Goal: Transaction & Acquisition: Complete application form

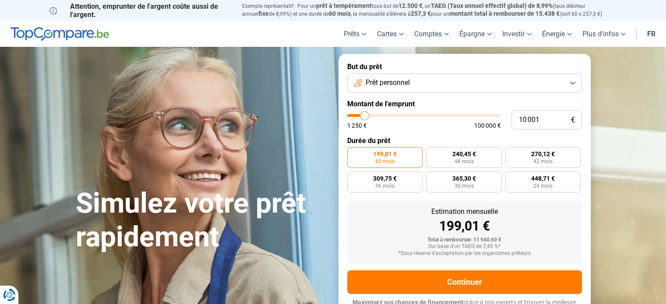
click at [396, 85] on span "Prêt personnel" at bounding box center [387, 83] width 44 height 10
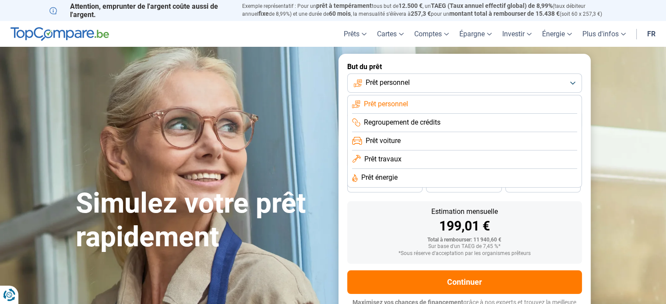
click at [410, 129] on li "Regroupement de crédits" at bounding box center [464, 123] width 225 height 18
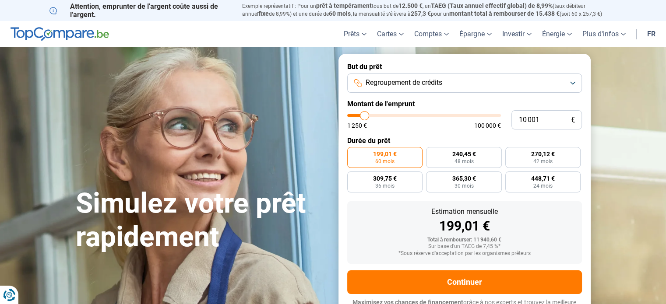
scroll to position [12, 0]
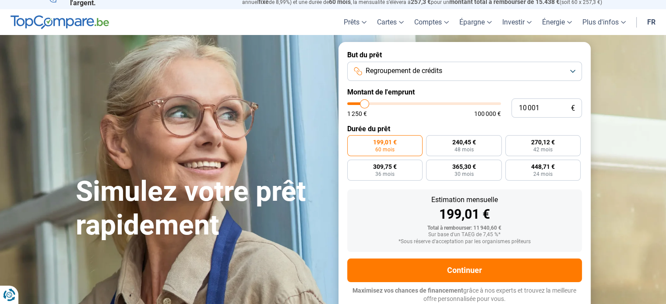
type input "8 500"
type input "8500"
type input "8 250"
type input "8250"
type input "8 000"
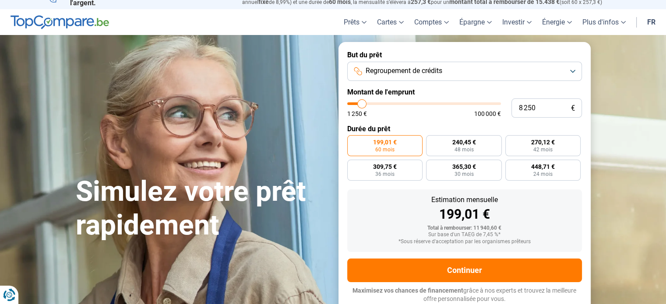
type input "8000"
type input "7 750"
type input "7750"
type input "7 500"
type input "7500"
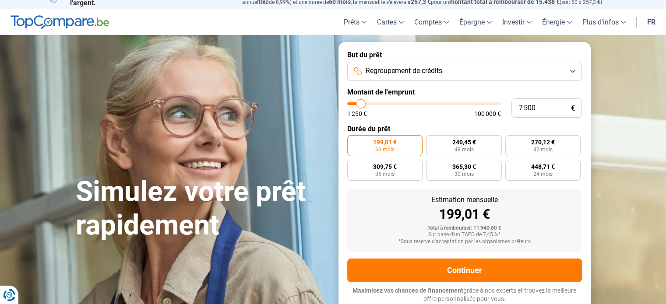
type input "7 000"
type input "7000"
type input "6 750"
type input "6750"
type input "6 500"
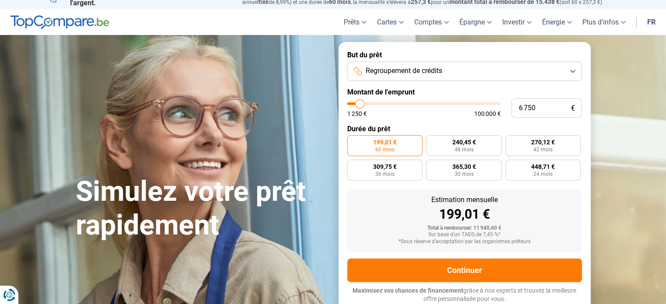
type input "6500"
type input "6 250"
type input "6250"
type input "6 000"
type input "6000"
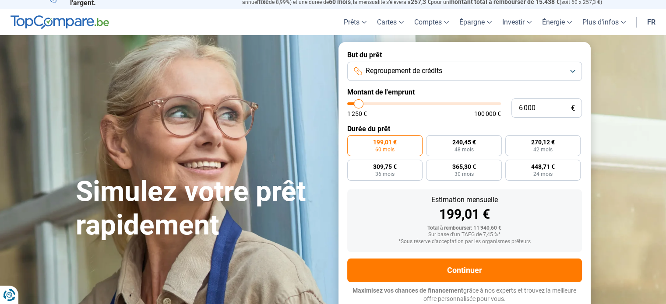
type input "6 250"
type input "6250"
type input "6 500"
type input "6500"
type input "7 250"
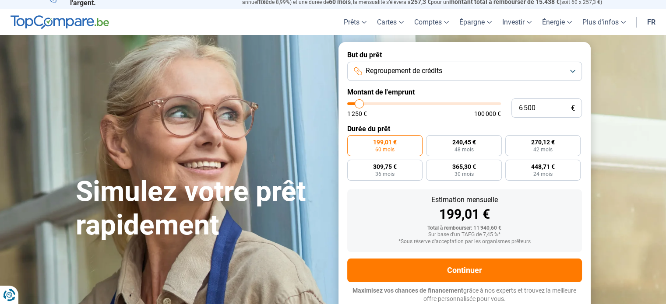
type input "7250"
type input "7 500"
type input "7500"
type input "7 750"
type input "7750"
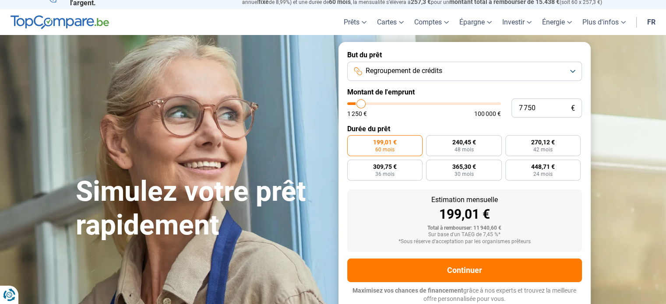
type input "8 000"
type input "8000"
type input "8 250"
type input "8250"
type input "8 500"
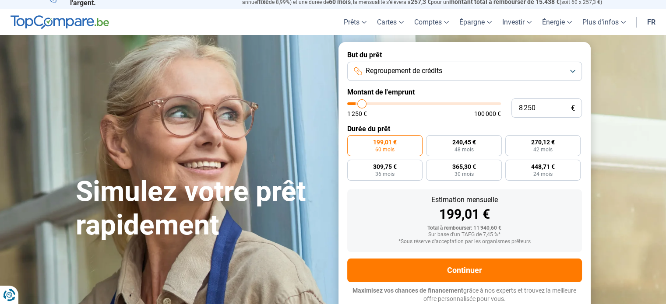
type input "8500"
type input "8 750"
type input "8750"
type input "8 500"
type input "8500"
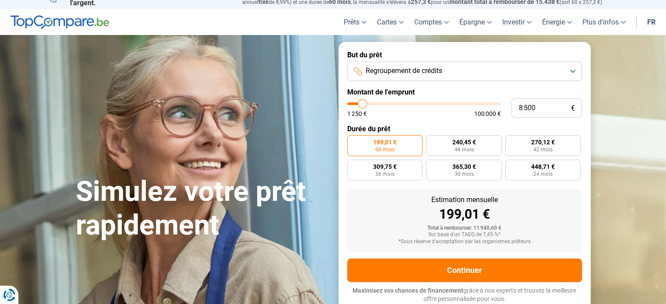
type input "8 250"
type input "8250"
type input "8 000"
type input "8000"
type input "7 750"
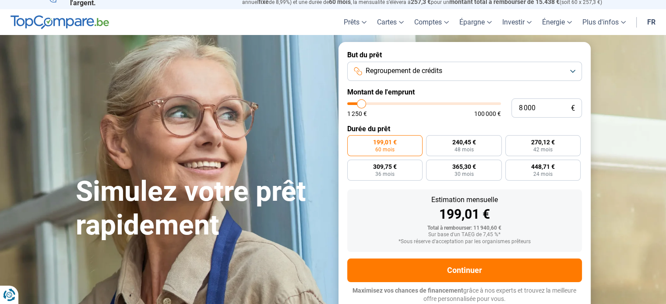
type input "7750"
type input "7 500"
type input "7500"
type input "7 250"
type input "7250"
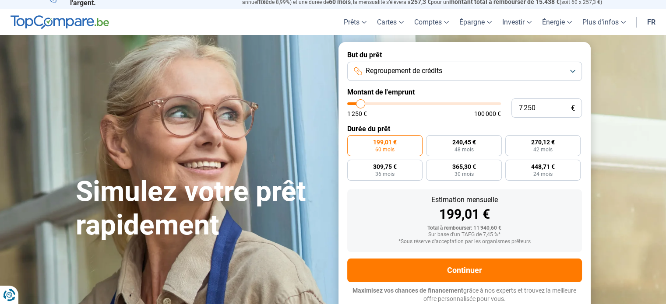
type input "7 000"
type input "7000"
type input "6 750"
drag, startPoint x: 362, startPoint y: 101, endPoint x: 359, endPoint y: 110, distance: 9.7
type input "6500"
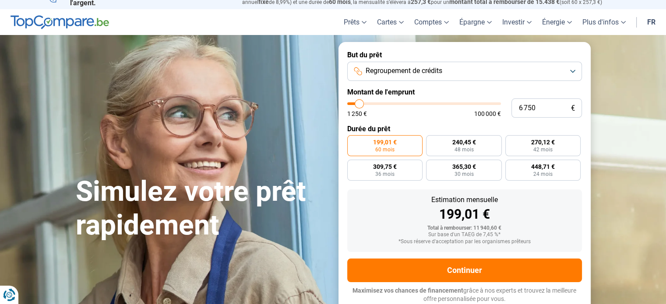
click at [359, 105] on input "range" at bounding box center [424, 103] width 154 height 3
type input "6 500"
radio input "true"
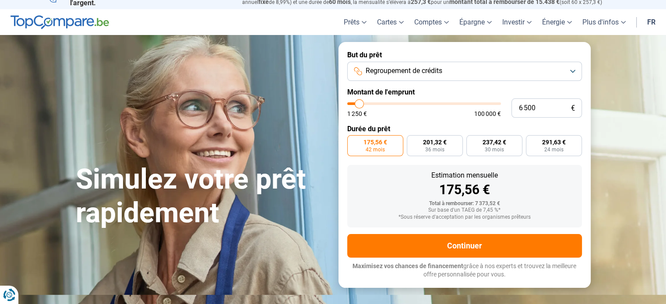
scroll to position [0, 0]
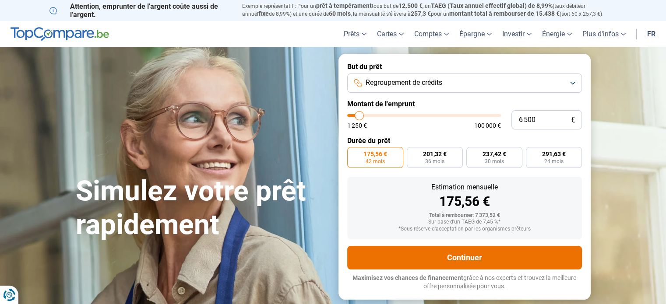
click at [468, 258] on button "Continuer" at bounding box center [464, 258] width 235 height 24
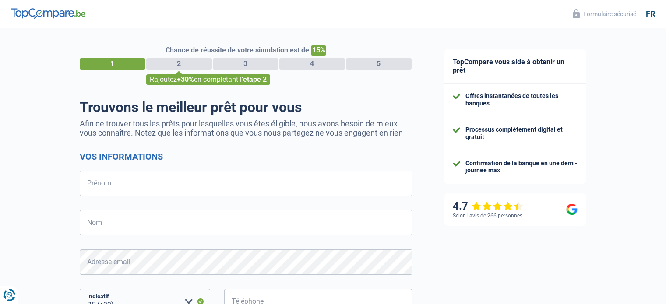
select select "32"
click at [218, 178] on input "Prénom" at bounding box center [246, 183] width 333 height 25
type input "Sarah"
type input "Schumiliver"
type input "473536396"
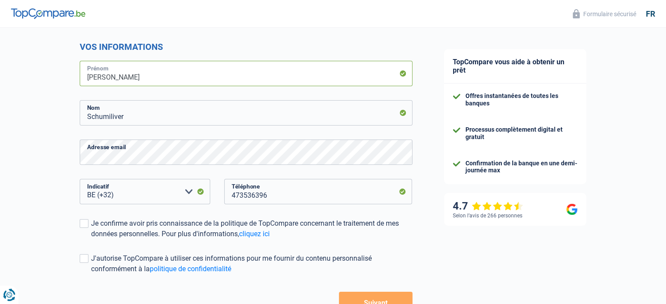
scroll to position [172, 0]
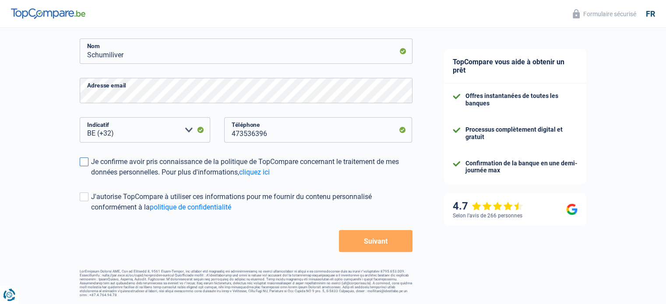
click at [183, 167] on div "Je confirme avoir pris connaissance de la politique de TopCompare concernant le…" at bounding box center [251, 167] width 321 height 21
click at [91, 178] on input "Je confirme avoir pris connaissance de la politique de TopCompare concernant le…" at bounding box center [91, 178] width 0 height 0
click at [118, 204] on div "J'autorise TopCompare à utiliser ces informations pour me fournir du contenu pe…" at bounding box center [251, 202] width 321 height 21
click at [91, 213] on input "J'autorise TopCompare à utiliser ces informations pour me fournir du contenu pe…" at bounding box center [91, 213] width 0 height 0
click at [360, 236] on button "Suivant" at bounding box center [375, 241] width 73 height 22
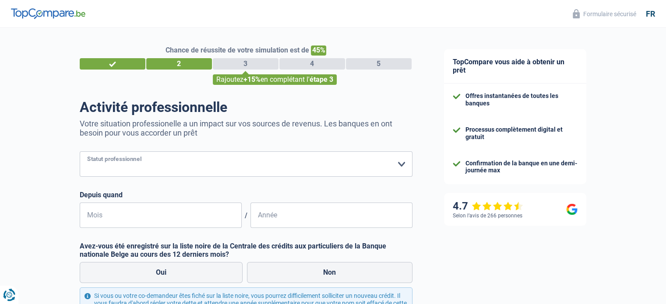
click at [211, 158] on select "Ouvrier Employé privé Employé public Invalide Indépendant Pensionné Chômeur Mut…" at bounding box center [246, 163] width 333 height 25
select select "publicEmployee"
click at [80, 152] on select "Ouvrier Employé privé Employé public Invalide Indépendant Pensionné Chômeur Mut…" at bounding box center [246, 163] width 333 height 25
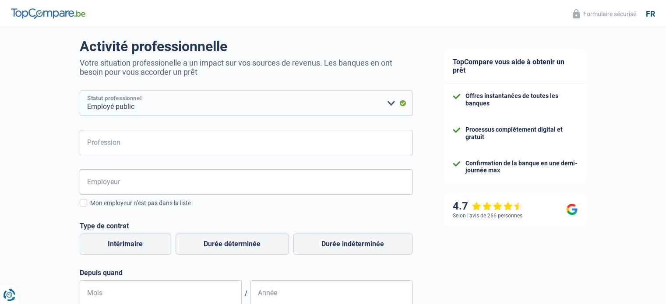
scroll to position [62, 0]
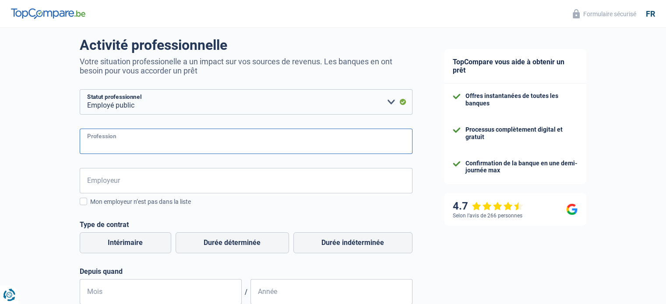
click at [175, 151] on input "Profession" at bounding box center [246, 141] width 333 height 25
type input "Assistante Administrative"
click at [177, 178] on input "Employeur" at bounding box center [246, 180] width 333 height 25
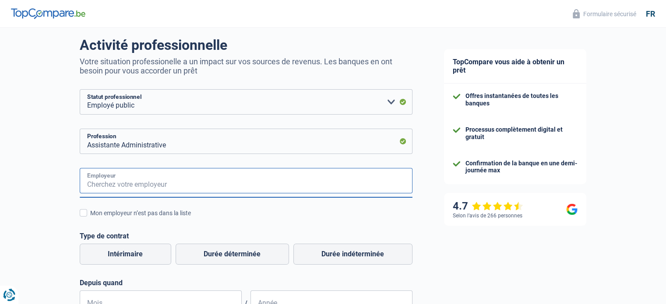
click at [177, 178] on input "Employeur" at bounding box center [246, 180] width 333 height 25
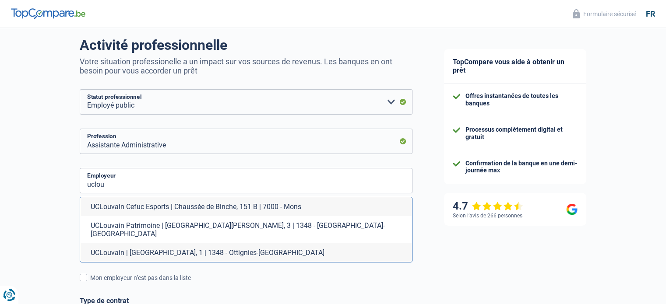
click at [191, 243] on li "UCLouvain | Place de l'Université, 1 | 1348 - Ottignies-Louvain-la-Neuve" at bounding box center [246, 252] width 332 height 19
type input "UCLouvain | Place de l'Université, 1 | 1348 - Ottignies-Louvain-la-Neuve"
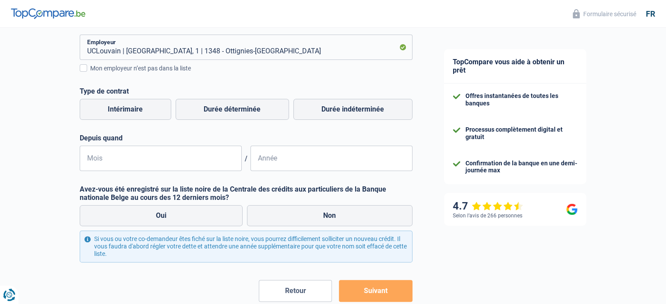
scroll to position [197, 0]
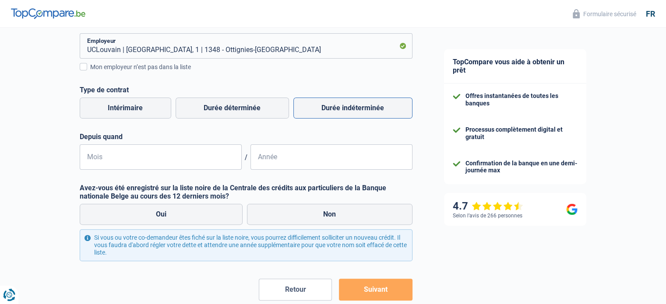
click at [329, 114] on label "Durée indéterminée" at bounding box center [352, 108] width 119 height 21
click at [329, 114] on input "Durée indéterminée" at bounding box center [352, 108] width 119 height 21
radio input "true"
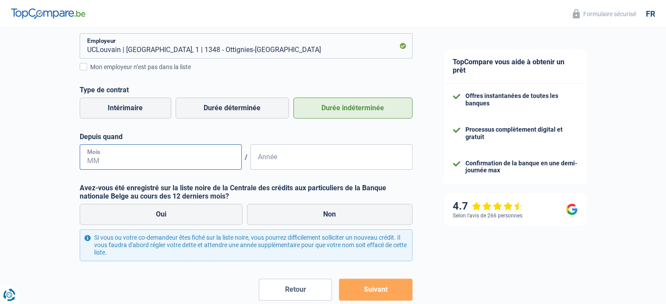
click at [184, 165] on input "Mois" at bounding box center [161, 156] width 162 height 25
type input "09"
click at [305, 165] on input "Année" at bounding box center [331, 156] width 162 height 25
type input "2016"
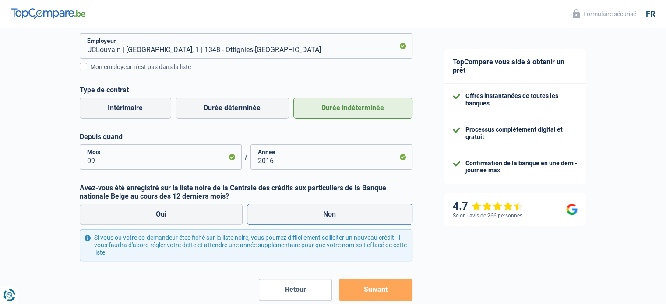
click at [307, 219] on label "Non" at bounding box center [329, 214] width 165 height 21
click at [307, 219] on input "Non" at bounding box center [329, 214] width 165 height 21
radio input "true"
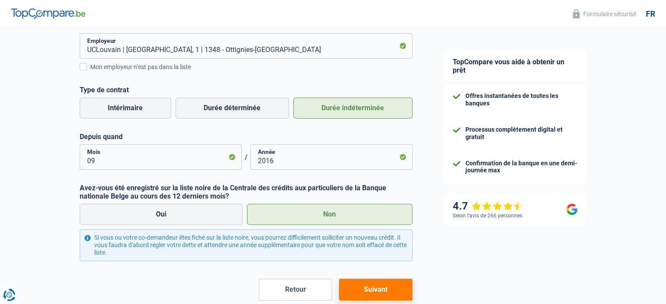
click at [375, 283] on button "Suivant" at bounding box center [375, 290] width 73 height 22
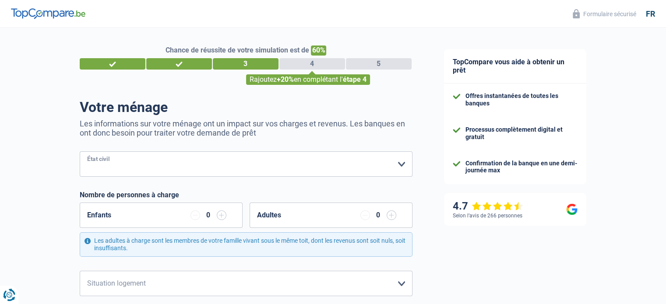
click at [285, 165] on select "Célibataire Marié(e) Cohabitant(e) légal(e) Divorcé(e) Veuf(ve) Séparé (de fait…" at bounding box center [246, 163] width 333 height 25
select select "divorced"
click at [80, 152] on select "Célibataire Marié(e) Cohabitant(e) légal(e) Divorcé(e) Veuf(ve) Séparé (de fait…" at bounding box center [246, 163] width 333 height 25
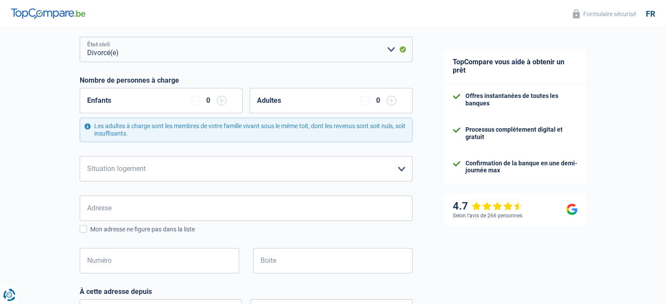
scroll to position [115, 0]
click at [223, 102] on input "button" at bounding box center [222, 100] width 10 height 10
click at [389, 104] on input "button" at bounding box center [391, 100] width 10 height 10
click at [273, 177] on select "Locataire Propriétaire avec prêt hypothécaire Propriétaire sans prêt hypothécai…" at bounding box center [246, 168] width 333 height 25
select select "rents"
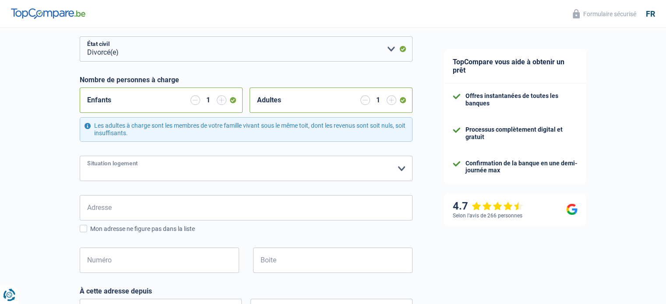
click at [80, 156] on select "Locataire Propriétaire avec prêt hypothécaire Propriétaire sans prêt hypothécai…" at bounding box center [246, 168] width 333 height 25
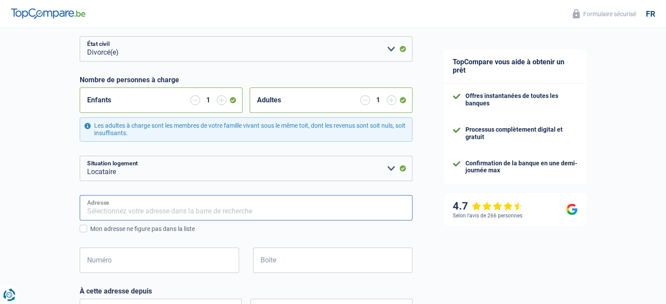
click at [276, 210] on input "Adresse" at bounding box center [246, 207] width 333 height 25
click at [274, 209] on input "Adresse" at bounding box center [246, 207] width 333 height 25
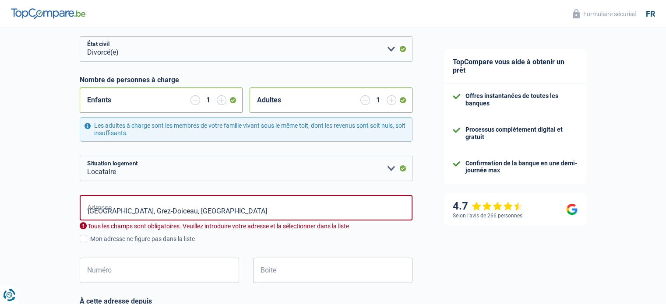
type input "Rue de la Bryle, 1390, Grez-Doiceau, BE"
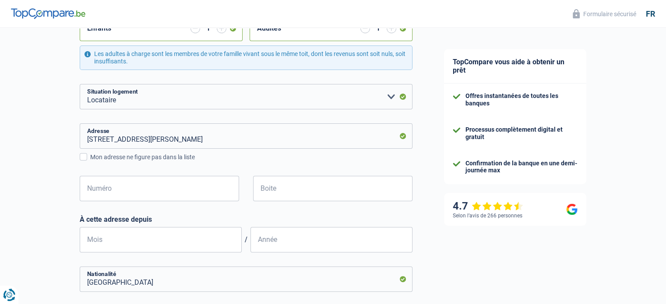
scroll to position [188, 0]
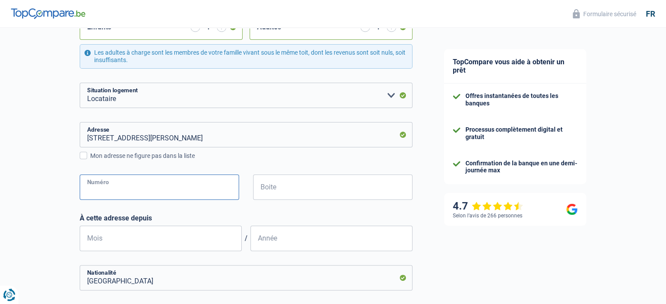
click at [218, 190] on input "Numéro" at bounding box center [159, 187] width 159 height 25
type input "60"
type input "Grez-Doiceau"
click at [298, 189] on input "Boite" at bounding box center [332, 187] width 159 height 25
type input "1"
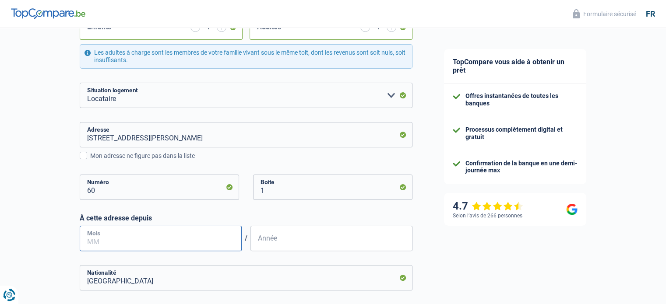
click at [172, 233] on input "Mois" at bounding box center [161, 238] width 162 height 25
type input "07"
click at [270, 236] on input "Année" at bounding box center [331, 238] width 162 height 25
type input "2018"
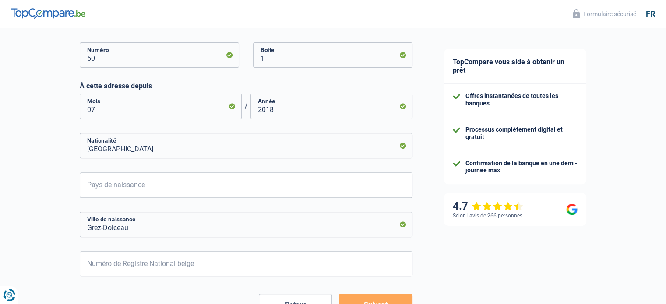
scroll to position [338, 0]
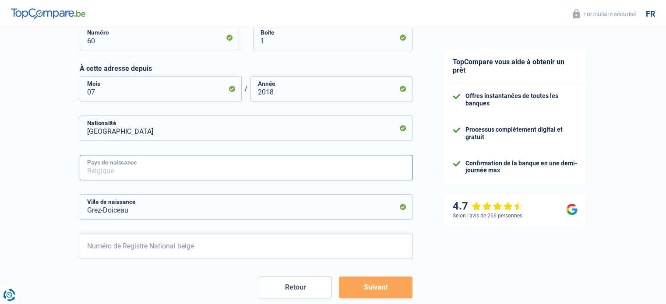
click at [273, 176] on input "Pays de naissance" at bounding box center [246, 167] width 333 height 25
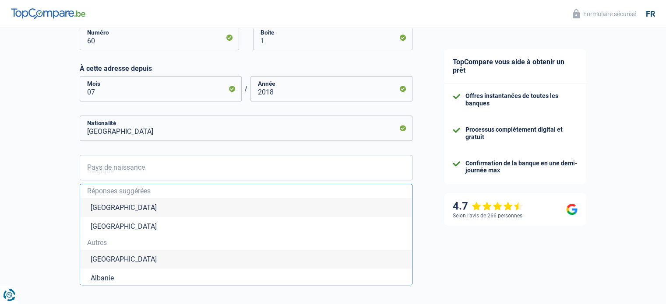
click at [99, 207] on li "Belgique" at bounding box center [246, 207] width 332 height 19
type input "Belgique"
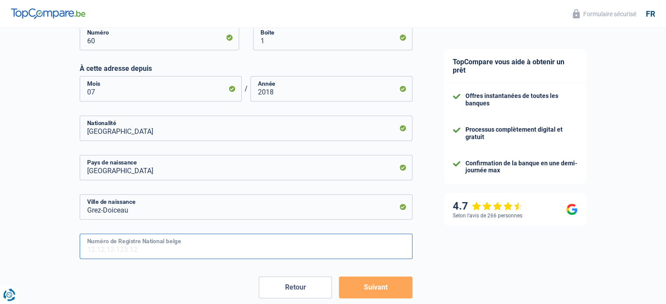
click at [184, 252] on input "Numéro de Registre National belge" at bounding box center [246, 246] width 333 height 25
type input "79.08.30-286.44"
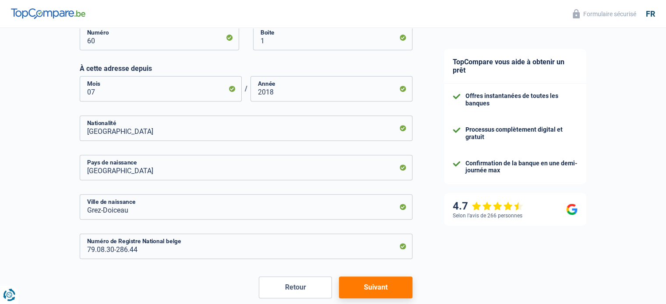
click at [348, 288] on button "Suivant" at bounding box center [375, 288] width 73 height 22
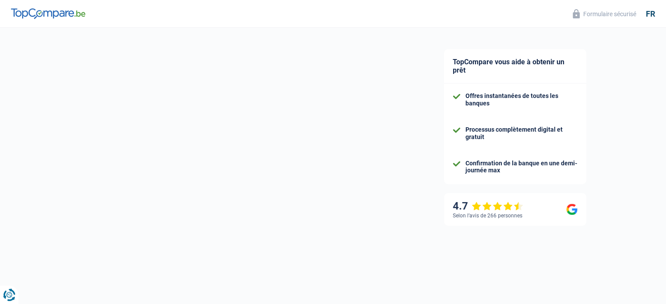
select select "familyAllowances"
select select "netSalary"
select select "mealVouchers"
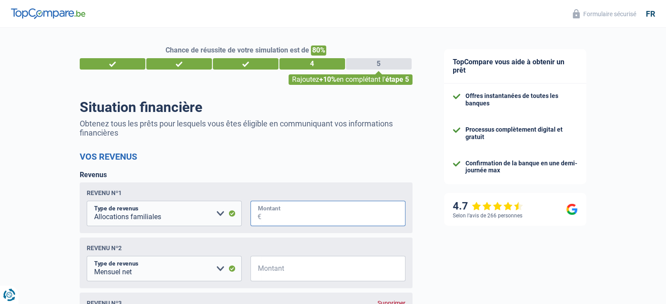
click at [313, 209] on input "Montant" at bounding box center [333, 213] width 144 height 25
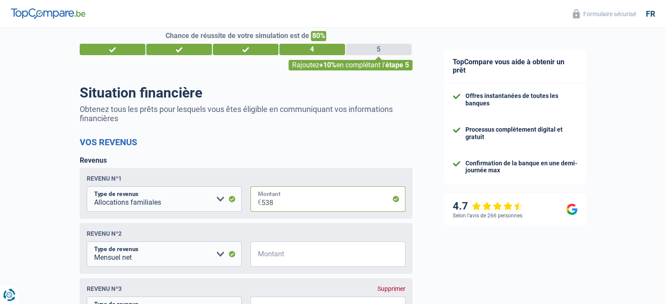
scroll to position [14, 0]
type input "538"
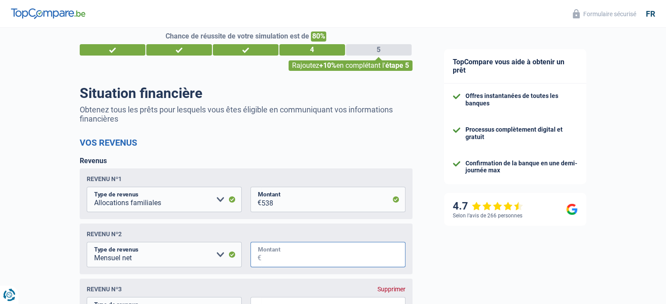
click at [316, 255] on input "Montant" at bounding box center [333, 254] width 144 height 25
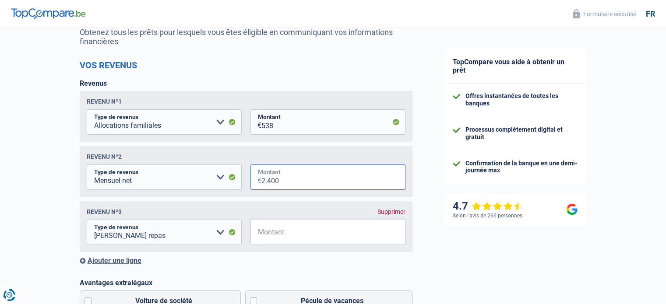
scroll to position [94, 0]
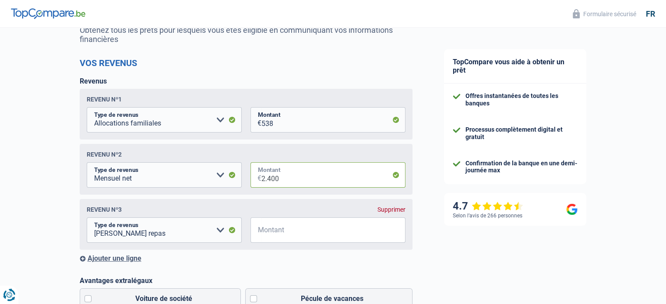
type input "2.400"
click at [386, 210] on div "Supprimer" at bounding box center [391, 209] width 28 height 7
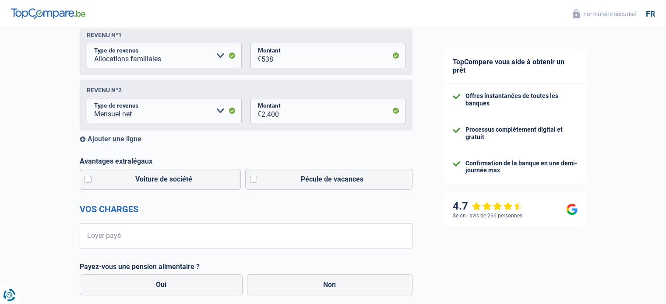
scroll to position [175, 0]
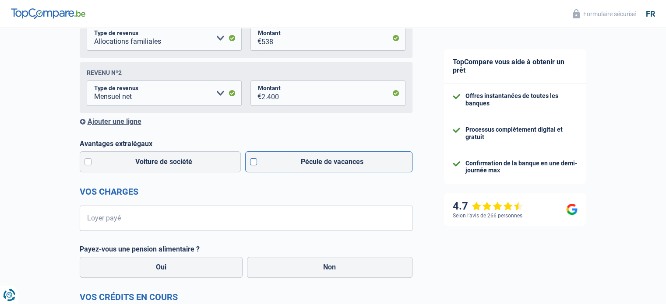
click at [256, 171] on label "Pécule de vacances" at bounding box center [328, 161] width 167 height 21
click at [256, 171] on input "Pécule de vacances" at bounding box center [328, 161] width 167 height 21
checkbox input "true"
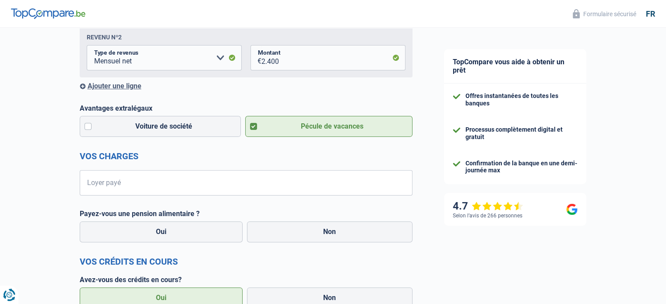
scroll to position [212, 0]
click at [258, 183] on input "Loyer payé" at bounding box center [252, 181] width 322 height 25
type input "795"
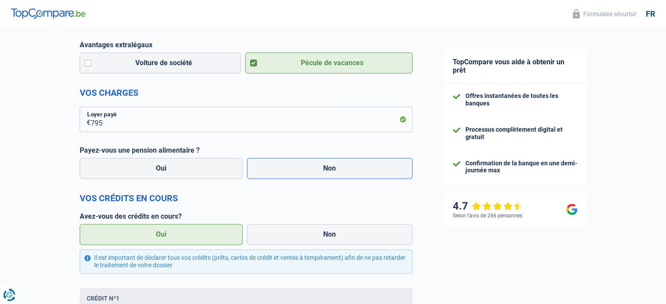
click at [297, 170] on label "Non" at bounding box center [329, 168] width 165 height 21
click at [297, 170] on input "Non" at bounding box center [329, 168] width 165 height 21
radio input "true"
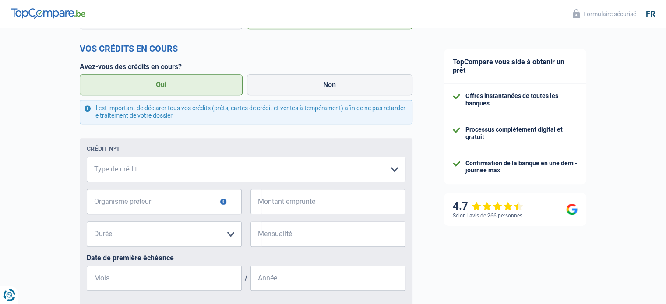
scroll to position [425, 0]
click at [296, 174] on select "Carte ou ouverture de crédit Prêt hypothécaire Vente à tempérament Prêt à tempé…" at bounding box center [246, 168] width 319 height 25
select select "personalLoan"
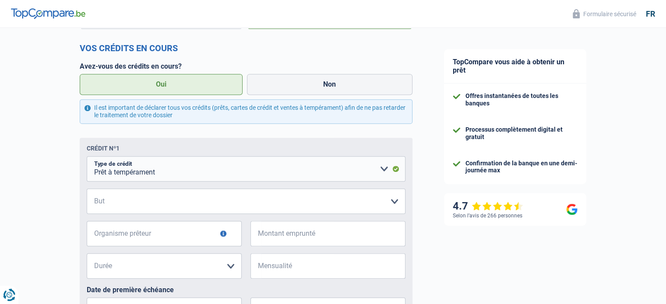
click at [191, 221] on fieldset "Carte ou ouverture de crédit Prêt hypothécaire Vente à tempérament Prêt à tempé…" at bounding box center [246, 263] width 319 height 214
click at [197, 198] on select "Confort maison: meubles, textile, peinture, électroménager, outillage non-profe…" at bounding box center [246, 201] width 319 height 25
select select "loanRepayment"
click at [87, 190] on select "Confort maison: meubles, textile, peinture, électroménager, outillage non-profe…" at bounding box center [246, 201] width 319 height 25
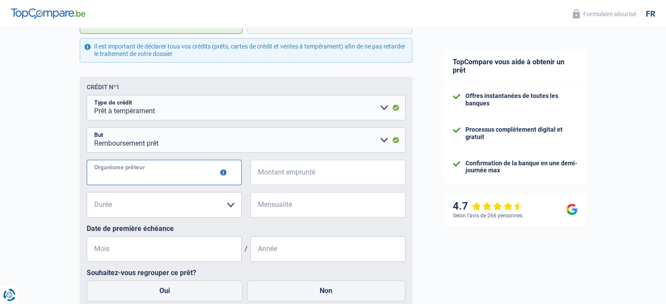
click at [214, 184] on input "Organisme prêteur" at bounding box center [164, 172] width 155 height 25
type input "beobank"
click at [291, 166] on input "Montant emprunté" at bounding box center [333, 172] width 144 height 25
type input "25.000"
click at [184, 200] on select "12 mois 18 mois 24 mois 30 mois 36 mois 42 mois 48 mois 60 mois 72 mois 84 mois…" at bounding box center [164, 204] width 155 height 25
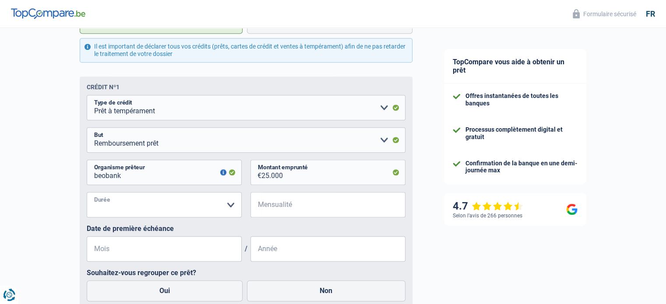
select select "60"
click at [87, 193] on select "12 mois 18 mois 24 mois 30 mois 36 mois 42 mois 48 mois 60 mois 72 mois 84 mois…" at bounding box center [164, 204] width 155 height 25
click at [278, 208] on input "Mensualité" at bounding box center [333, 204] width 144 height 25
type input "588"
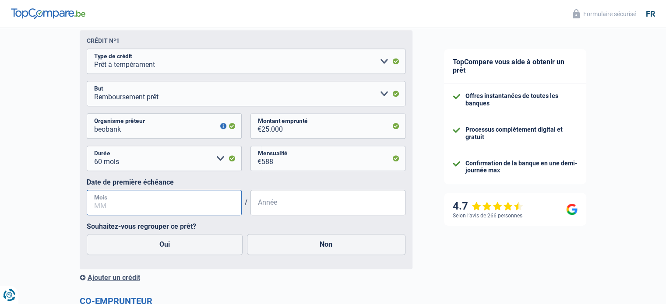
click at [210, 211] on input "Mois" at bounding box center [164, 202] width 155 height 25
type input "03"
click at [284, 207] on input "Année" at bounding box center [327, 202] width 155 height 25
type input "2025"
click at [282, 248] on label "Non" at bounding box center [326, 244] width 158 height 21
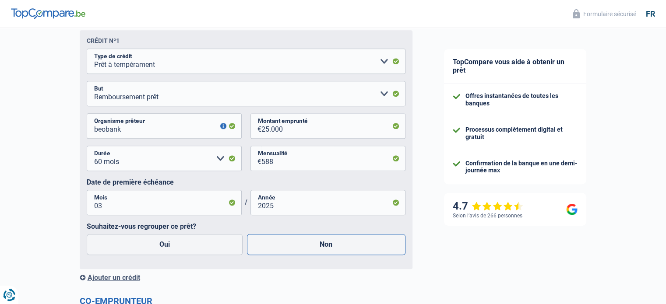
click at [282, 248] on input "Non" at bounding box center [326, 244] width 158 height 21
radio input "true"
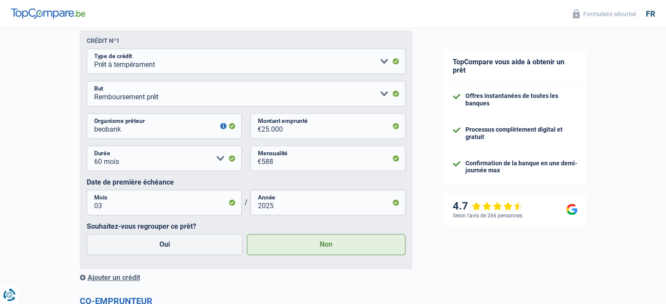
scroll to position [621, 0]
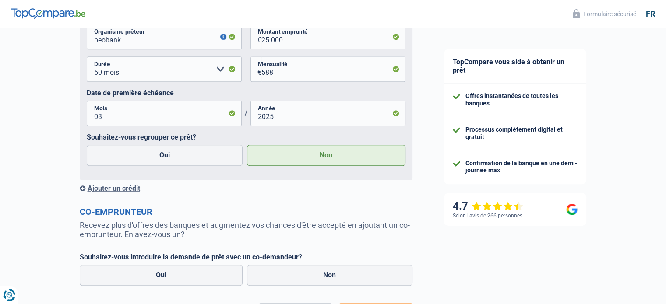
click at [124, 191] on div "Ajouter un crédit" at bounding box center [246, 188] width 333 height 8
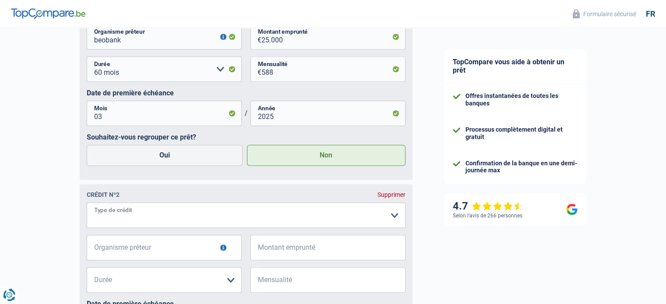
click at [158, 206] on select "Carte ou ouverture de crédit Prêt hypothécaire Vente à tempérament Prêt à tempé…" at bounding box center [246, 215] width 319 height 25
select select "cardOrCredit"
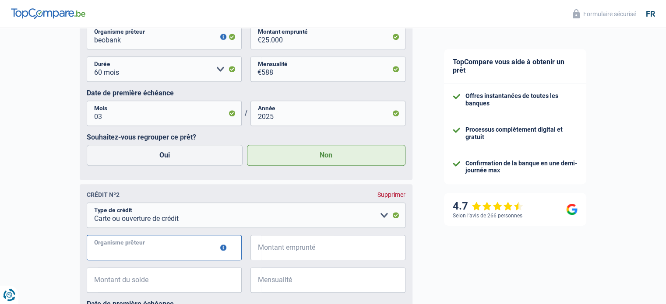
click at [135, 245] on input "Organisme prêteur" at bounding box center [164, 247] width 155 height 25
type input "carrefour finances"
click at [305, 246] on input "Montant emprunté" at bounding box center [333, 247] width 144 height 25
type input "3.000"
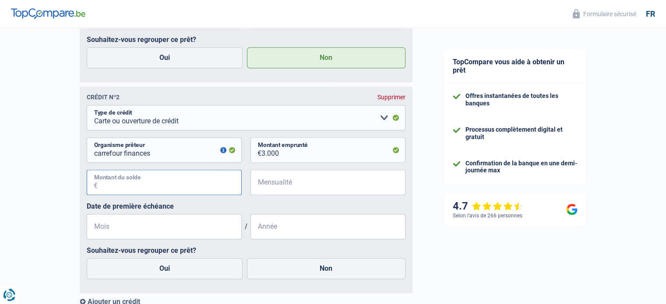
click at [146, 173] on input "Montant du solde" at bounding box center [170, 182] width 144 height 25
type input "0"
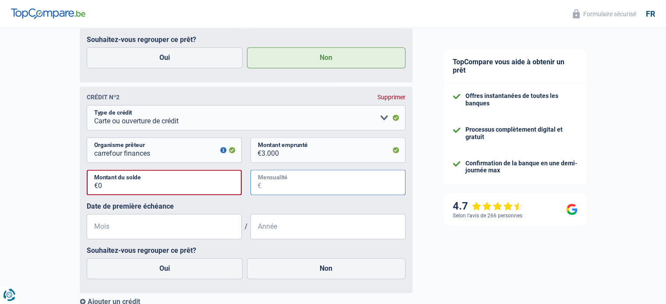
click at [274, 195] on input "Mensualité" at bounding box center [333, 182] width 144 height 25
type input "150"
click at [170, 228] on input "Mois" at bounding box center [164, 226] width 155 height 25
click at [131, 186] on input "0" at bounding box center [170, 182] width 144 height 25
type input "0"
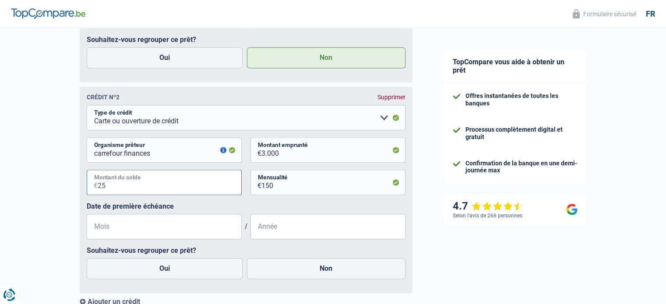
type input "25"
click at [139, 224] on input "Mois" at bounding box center [164, 226] width 155 height 25
type input "12"
click at [281, 234] on input "Année" at bounding box center [327, 226] width 155 height 25
type input "2024"
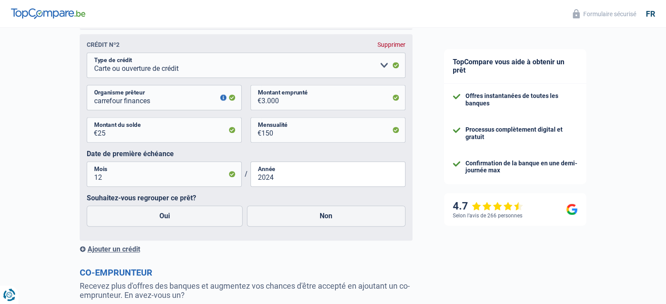
scroll to position [775, 0]
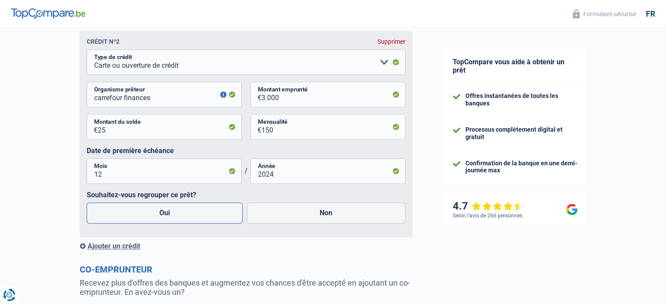
click at [123, 220] on label "Oui" at bounding box center [165, 213] width 156 height 21
click at [123, 220] on input "Oui" at bounding box center [165, 213] width 156 height 21
radio input "true"
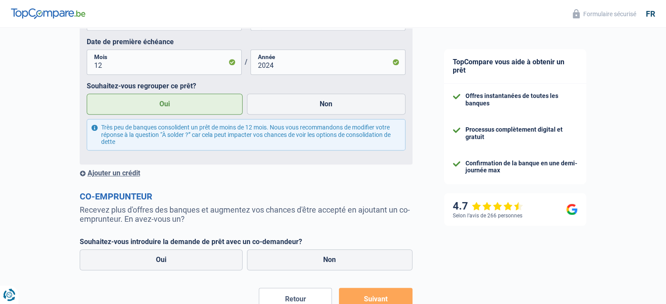
scroll to position [887, 0]
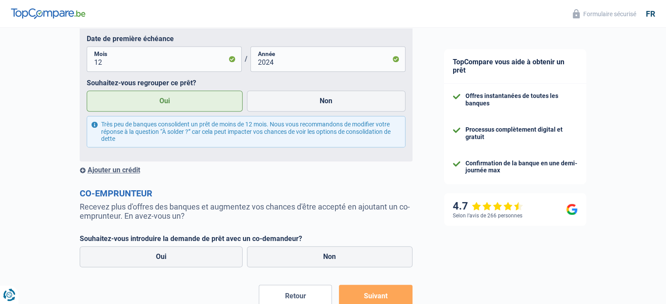
click at [128, 172] on div "Ajouter un crédit" at bounding box center [246, 170] width 333 height 8
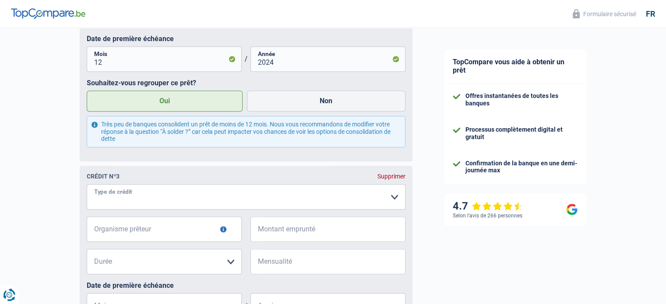
click at [140, 205] on select "Carte ou ouverture de crédit Prêt hypothécaire Vente à tempérament Prêt à tempé…" at bounding box center [246, 196] width 319 height 25
select select "cardOrCredit"
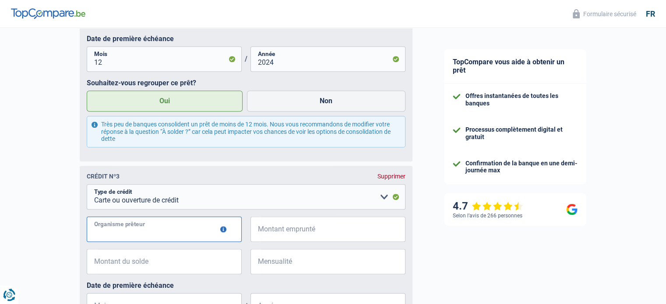
click at [154, 233] on input "Organisme prêteur" at bounding box center [164, 229] width 155 height 25
type input "beobank"
click at [294, 234] on input "Montant emprunté" at bounding box center [333, 229] width 144 height 25
type input "3.000"
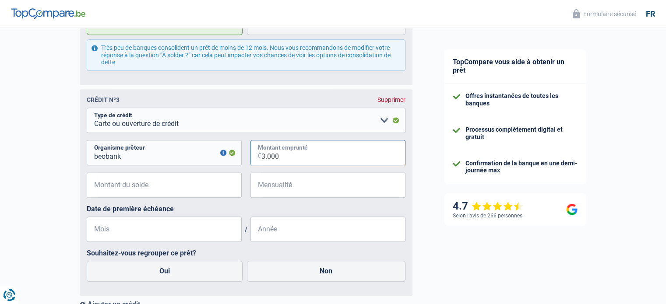
scroll to position [964, 0]
click at [105, 185] on input "Montant du solde" at bounding box center [170, 184] width 144 height 25
type input "25"
click at [280, 189] on input "Mensualité" at bounding box center [333, 184] width 144 height 25
type input "150"
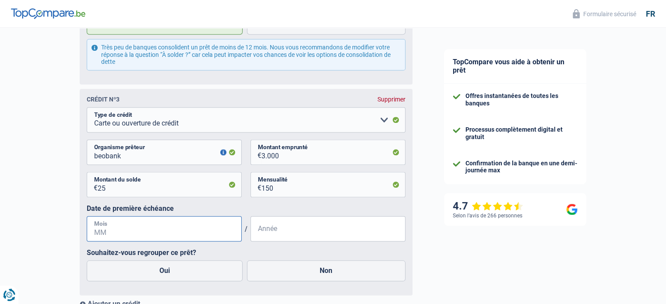
click at [135, 231] on input "Mois" at bounding box center [164, 228] width 155 height 25
type input "12"
click at [301, 230] on input "Année" at bounding box center [327, 228] width 155 height 25
type input "2024"
click at [208, 281] on label "Oui" at bounding box center [165, 270] width 156 height 21
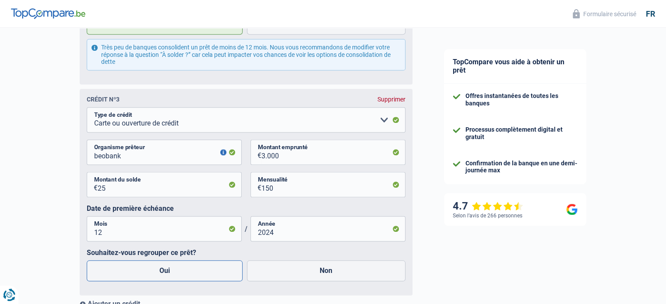
click at [208, 281] on input "Oui" at bounding box center [165, 270] width 156 height 21
radio input "true"
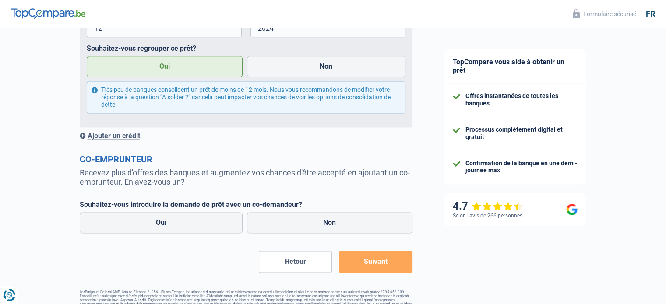
scroll to position [1168, 0]
click at [309, 222] on label "Non" at bounding box center [329, 222] width 165 height 21
click at [309, 222] on input "Non" at bounding box center [329, 222] width 165 height 21
radio input "true"
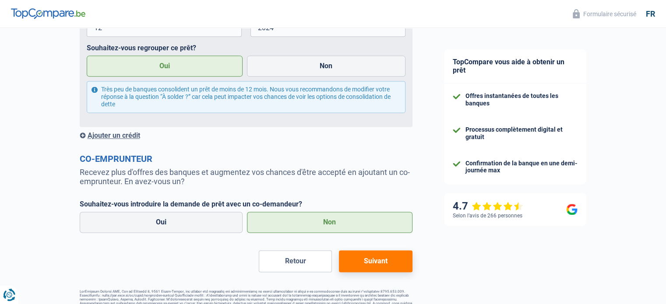
click at [392, 268] on button "Suivant" at bounding box center [375, 261] width 73 height 22
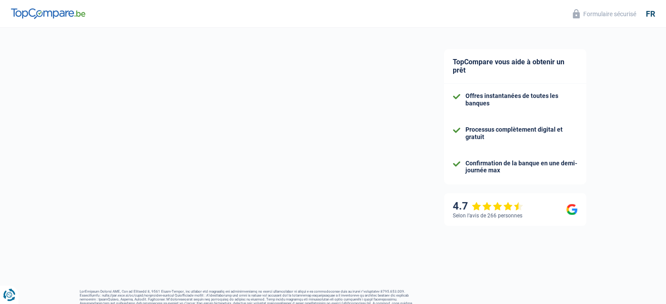
select select "refinancing"
select select "24"
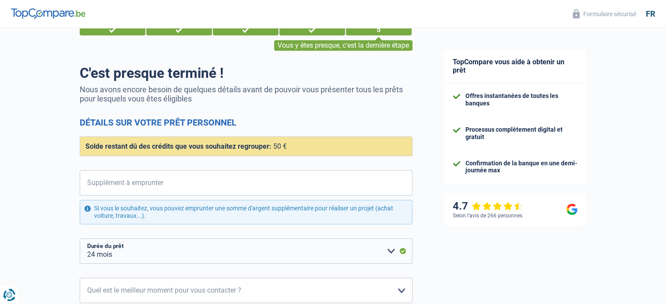
scroll to position [152, 0]
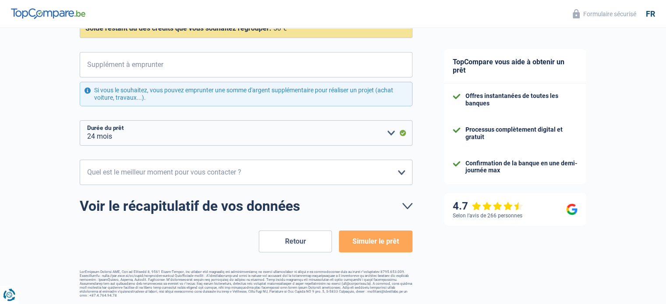
click at [284, 228] on form "C'est presque terminé ! Nous avons encore besoin de quelques détails avant de p…" at bounding box center [246, 100] width 333 height 306
click at [287, 237] on button "Retour" at bounding box center [295, 242] width 73 height 22
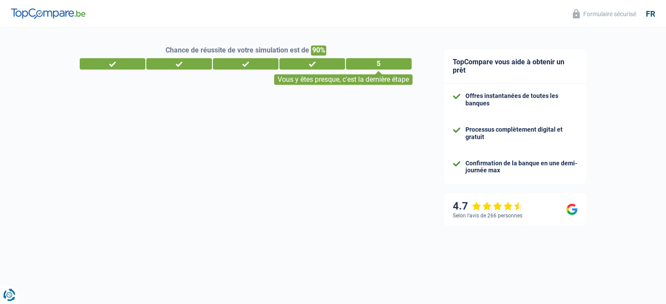
select select "familyAllowances"
select select "netSalary"
select select "personalLoan"
select select "loanRepayment"
select select "60"
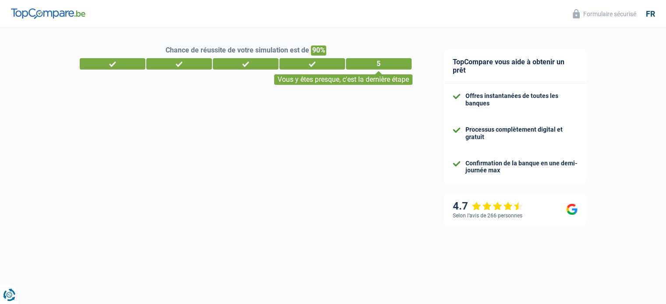
select select "cardOrCredit"
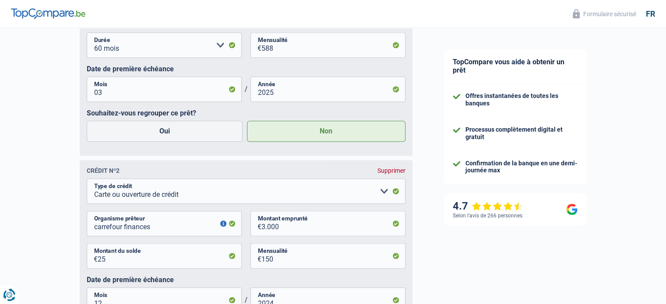
scroll to position [698, 0]
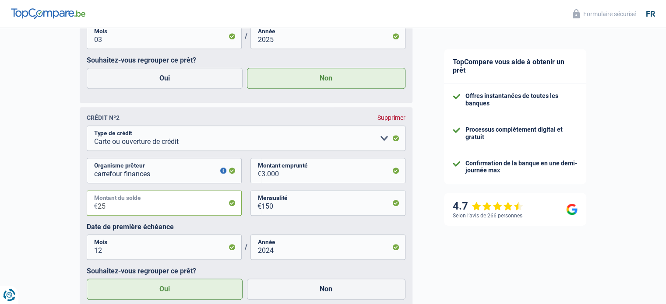
click at [183, 215] on input "25" at bounding box center [170, 202] width 144 height 25
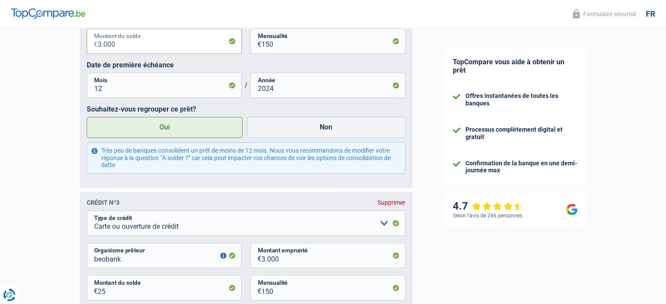
scroll to position [906, 0]
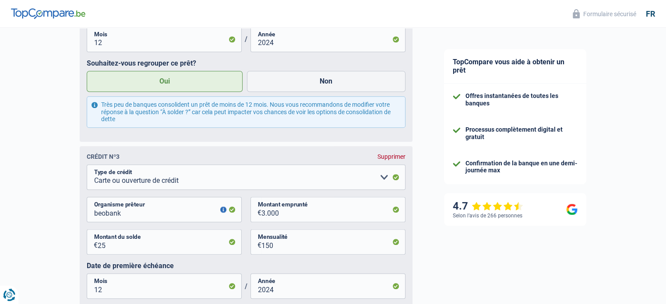
type input "3.000"
click at [190, 245] on input "25" at bounding box center [170, 241] width 144 height 25
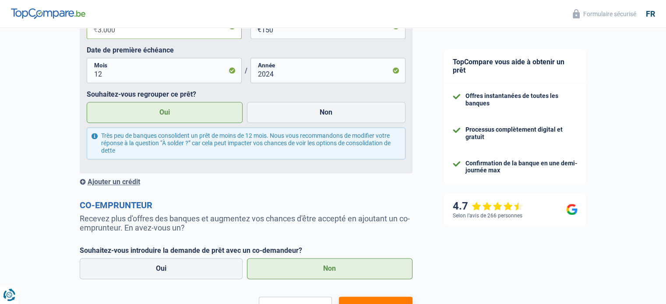
scroll to position [1157, 0]
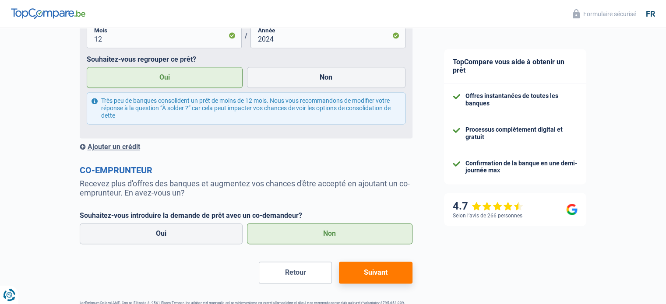
type input "3.000"
click at [365, 269] on button "Suivant" at bounding box center [375, 273] width 73 height 22
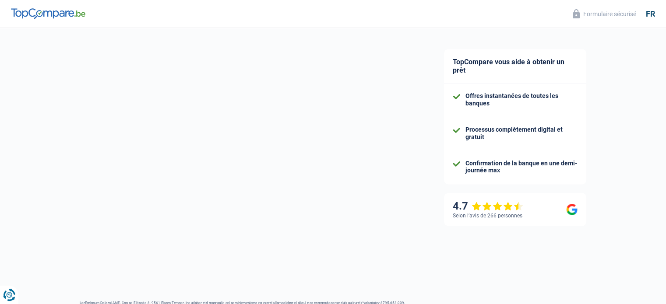
select select "refinancing"
select select "42"
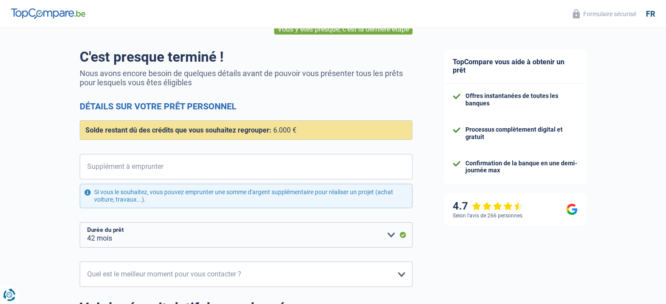
scroll to position [56, 0]
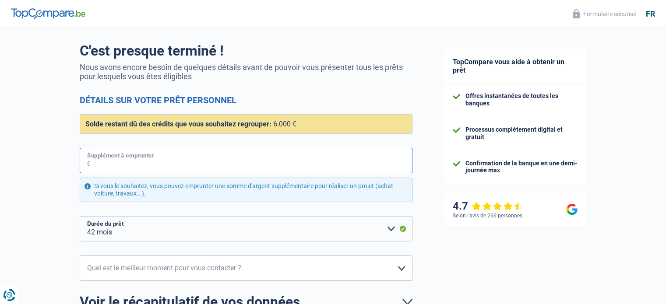
click at [248, 168] on input "Supplément à emprunter" at bounding box center [252, 160] width 322 height 25
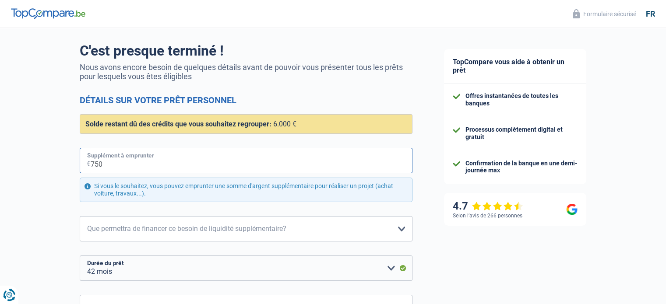
type input "750"
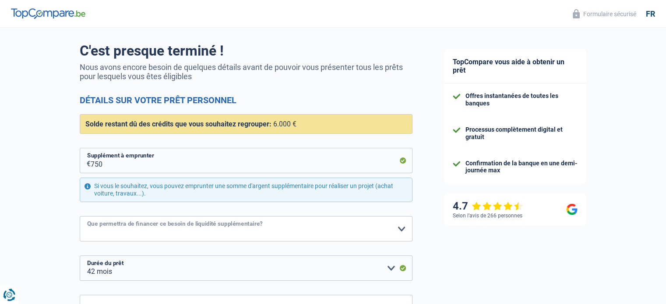
click at [255, 226] on select "Confort maison: meubles, textile, peinture, électroménager, outillage non-profe…" at bounding box center [246, 228] width 333 height 25
select select "hobbies"
click at [80, 216] on select "Confort maison: meubles, textile, peinture, électroménager, outillage non-profe…" at bounding box center [246, 228] width 333 height 25
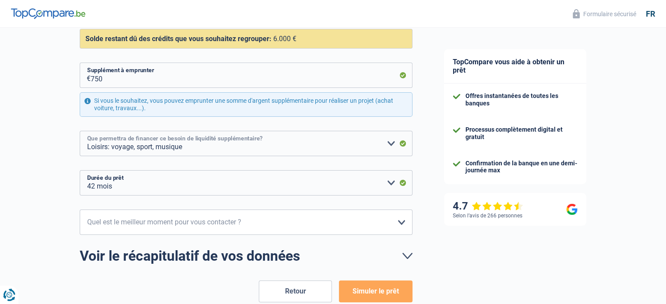
scroll to position [160, 0]
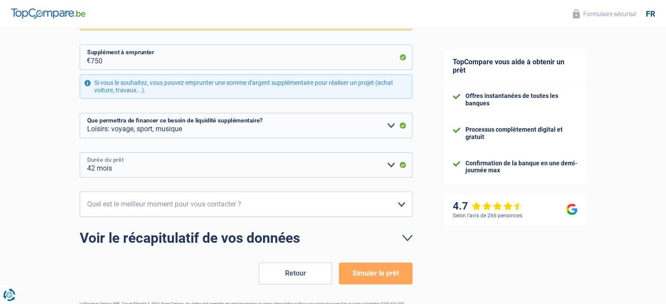
click at [216, 166] on select "12 mois 18 mois 24 mois 30 mois 36 mois 42 mois Veuillez sélectionner une option" at bounding box center [246, 164] width 333 height 25
click at [239, 257] on form "C'est presque terminé ! Nous avons encore besoin de quelques détails avant de p…" at bounding box center [246, 111] width 333 height 345
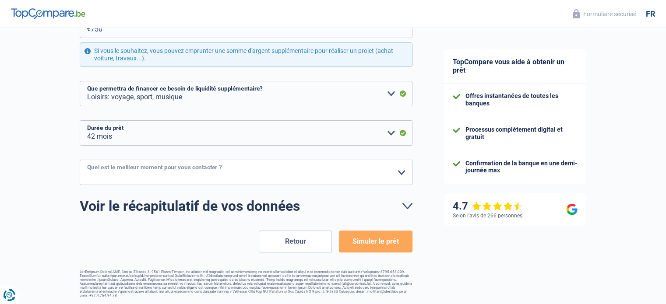
click at [222, 181] on select "10h-12h 12h-14h 14h-16h 16h-18h Veuillez sélectionner une option" at bounding box center [246, 172] width 333 height 25
select select "16-18"
click at [80, 160] on select "10h-12h 12h-14h 14h-16h 16h-18h Veuillez sélectionner une option" at bounding box center [246, 172] width 333 height 25
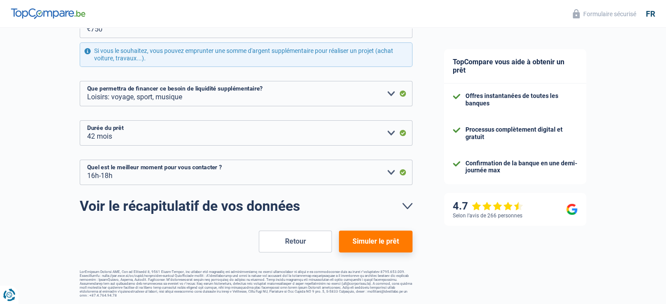
click at [366, 246] on button "Simuler le prêt" at bounding box center [375, 242] width 73 height 22
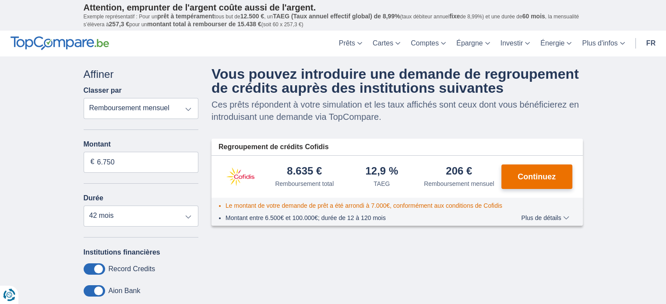
click at [531, 178] on span "Continuez" at bounding box center [536, 177] width 38 height 8
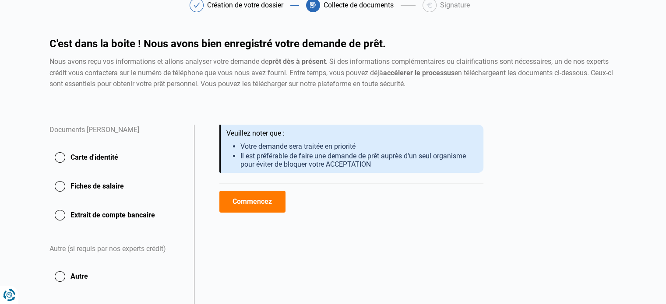
scroll to position [54, 0]
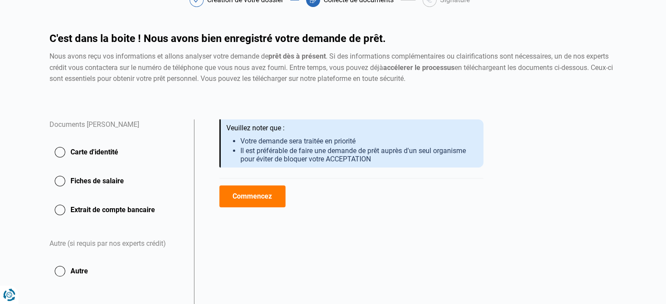
click at [98, 157] on button "Carte d'identité" at bounding box center [116, 152] width 134 height 22
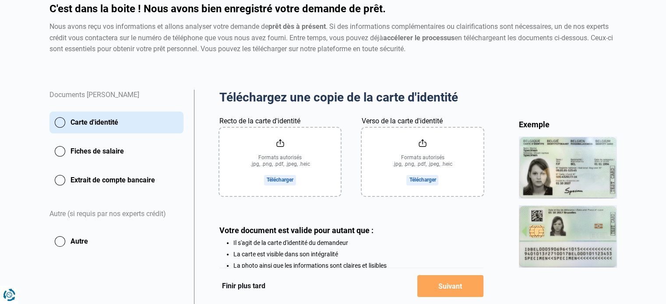
scroll to position [93, 0]
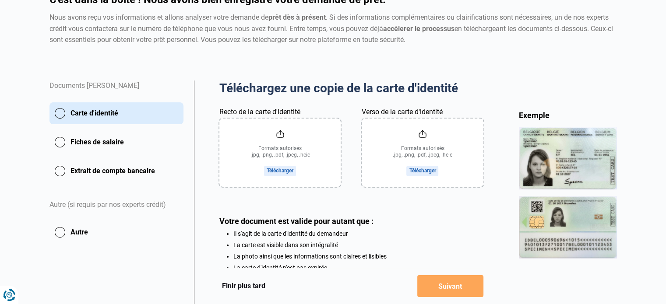
click at [269, 176] on input "Recto de la carte d'identité" at bounding box center [279, 153] width 121 height 68
click at [405, 158] on input "Verso de la carte d'identité" at bounding box center [421, 153] width 121 height 68
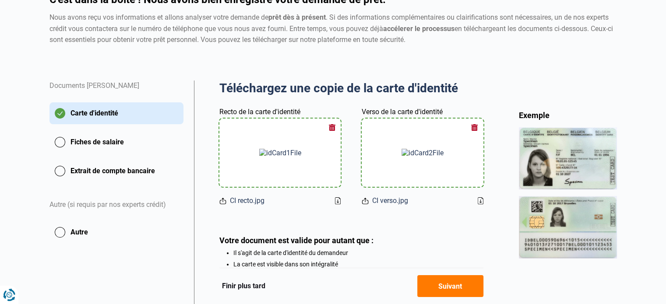
click at [78, 156] on div "Documents Sarah Schumiliver Carte d'identité Fiches de salaire Extrait de compt…" at bounding box center [116, 162] width 134 height 163
click at [77, 147] on button "Fiches de salaire" at bounding box center [116, 142] width 134 height 22
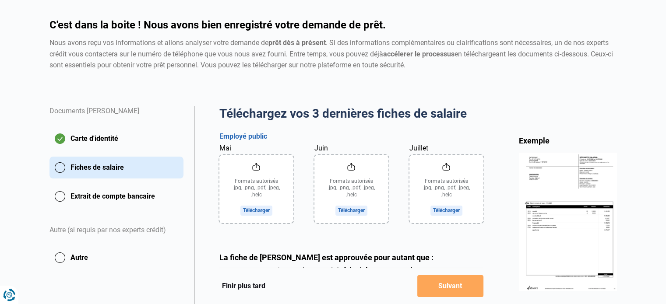
scroll to position [68, 0]
click at [251, 173] on input "Mai" at bounding box center [256, 188] width 74 height 68
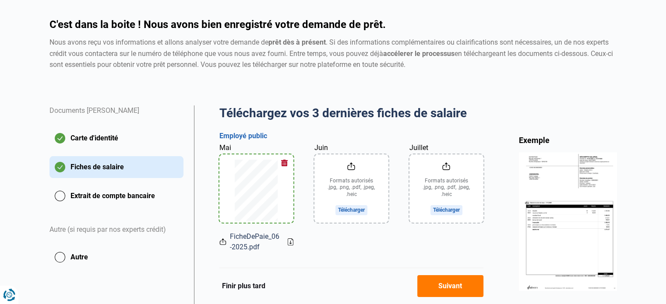
click at [368, 195] on input "Juin" at bounding box center [351, 188] width 74 height 68
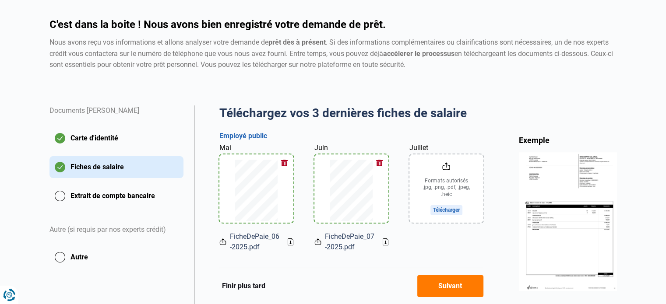
click at [460, 195] on input "Juillet" at bounding box center [446, 188] width 74 height 68
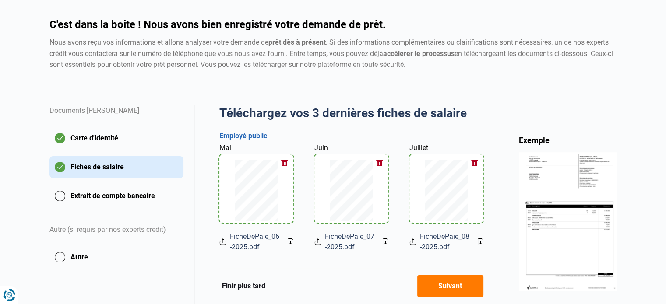
scroll to position [150, 0]
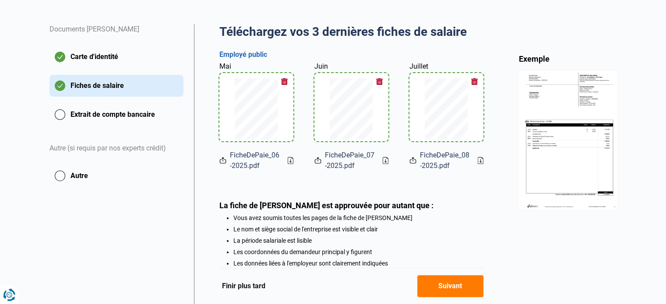
click at [114, 118] on button "Extrait de compte bancaire" at bounding box center [116, 115] width 134 height 22
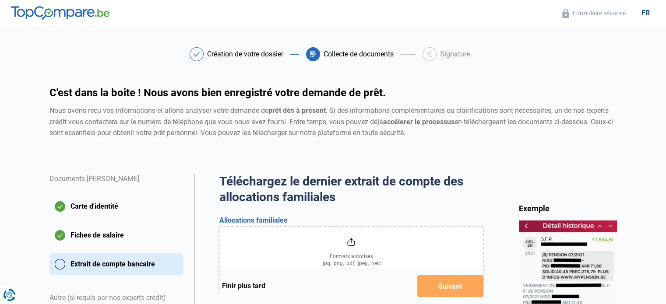
click at [340, 249] on input "file" at bounding box center [351, 261] width 264 height 68
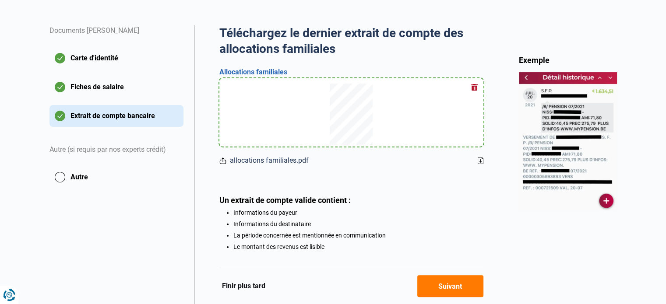
scroll to position [166, 0]
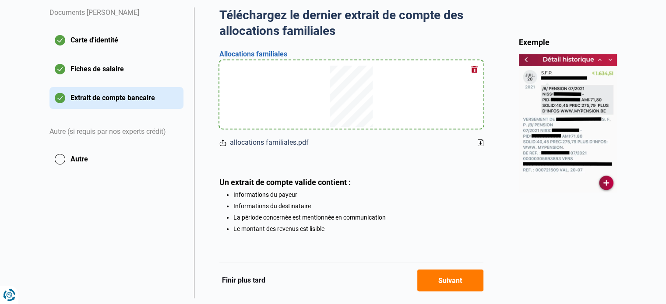
click at [439, 285] on button "Suivant" at bounding box center [450, 281] width 66 height 22
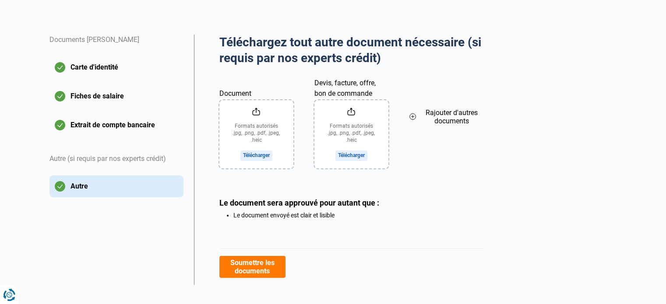
scroll to position [149, 0]
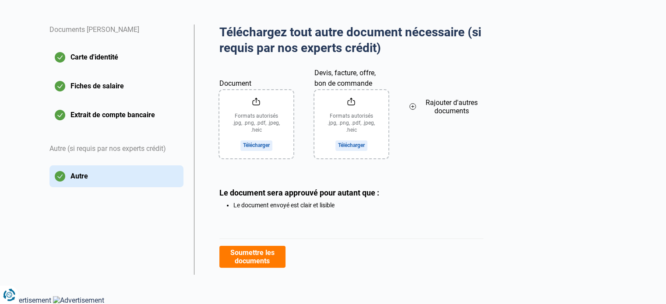
click at [250, 249] on button "Soumettre les documents" at bounding box center [252, 257] width 66 height 22
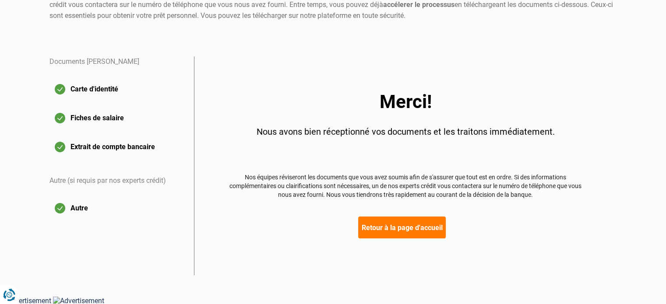
scroll to position [117, 0]
